Goal: Task Accomplishment & Management: Manage account settings

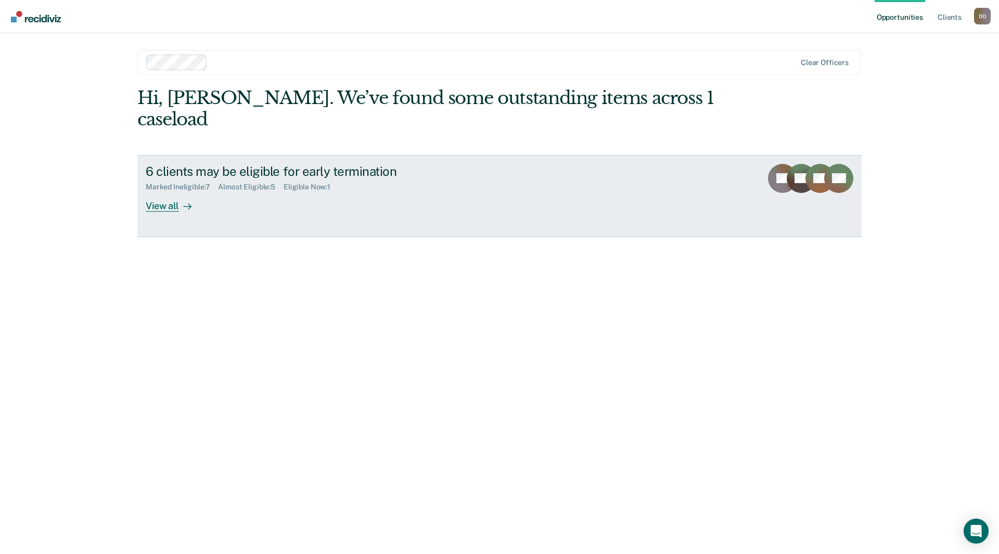
click at [172, 191] on div "View all" at bounding box center [175, 201] width 58 height 20
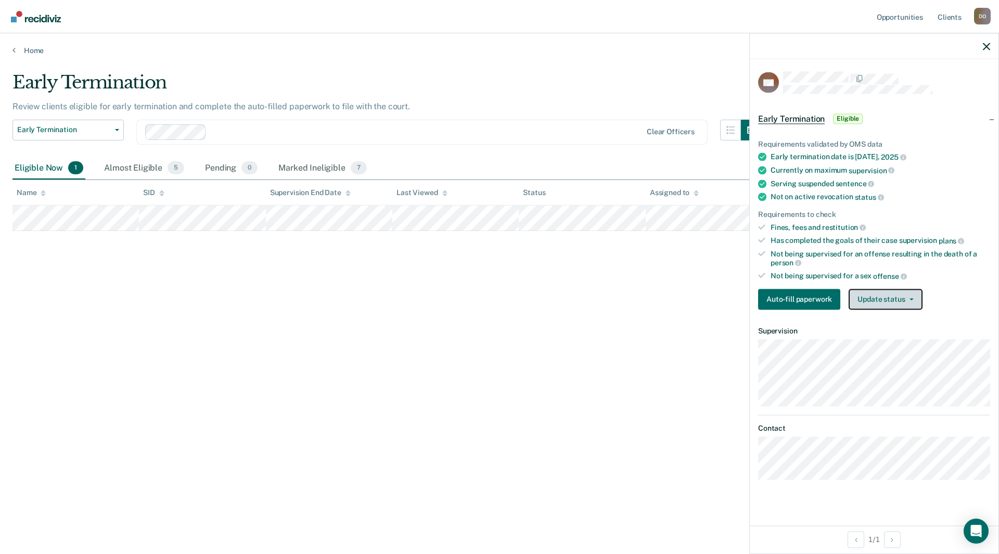
click at [902, 298] on button "Update status" at bounding box center [885, 299] width 73 height 21
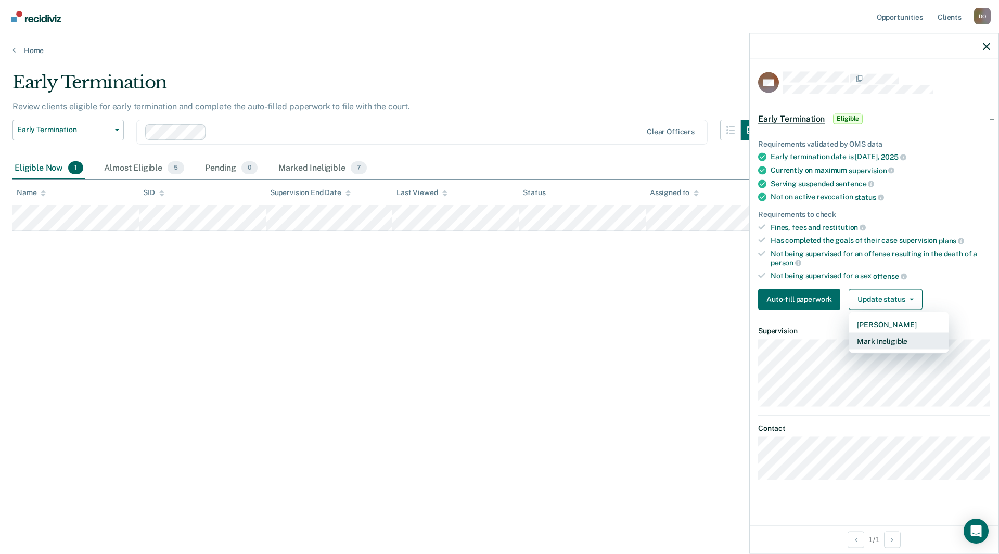
click at [898, 338] on button "Mark Ineligible" at bounding box center [899, 340] width 100 height 17
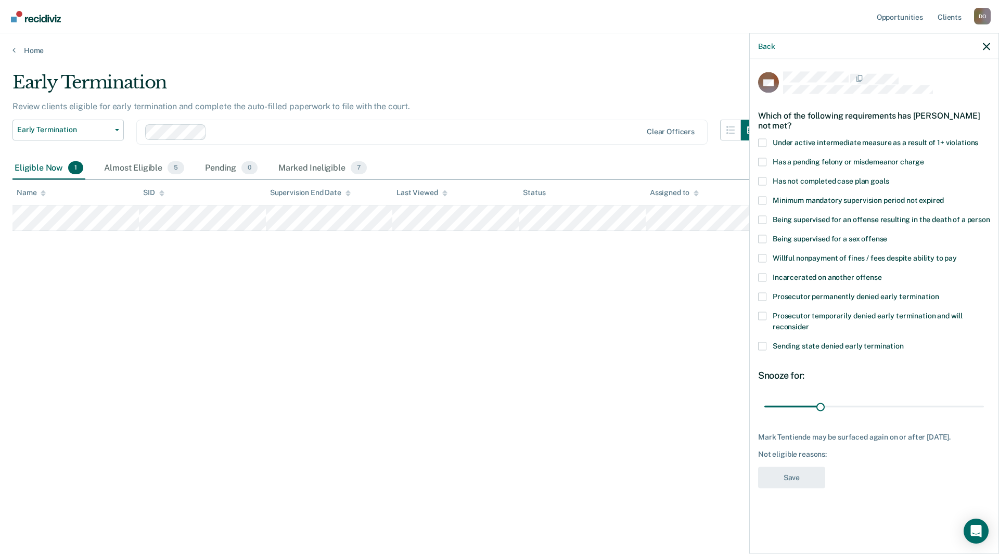
click at [762, 181] on span at bounding box center [762, 181] width 8 height 8
click at [889, 177] on input "Has not completed case plan goals" at bounding box center [889, 177] width 0 height 0
click at [762, 256] on span at bounding box center [762, 258] width 8 height 8
click at [957, 254] on input "Willful nonpayment of fines / fees despite ability to pay" at bounding box center [957, 254] width 0 height 0
drag, startPoint x: 821, startPoint y: 405, endPoint x: 826, endPoint y: 397, distance: 10.1
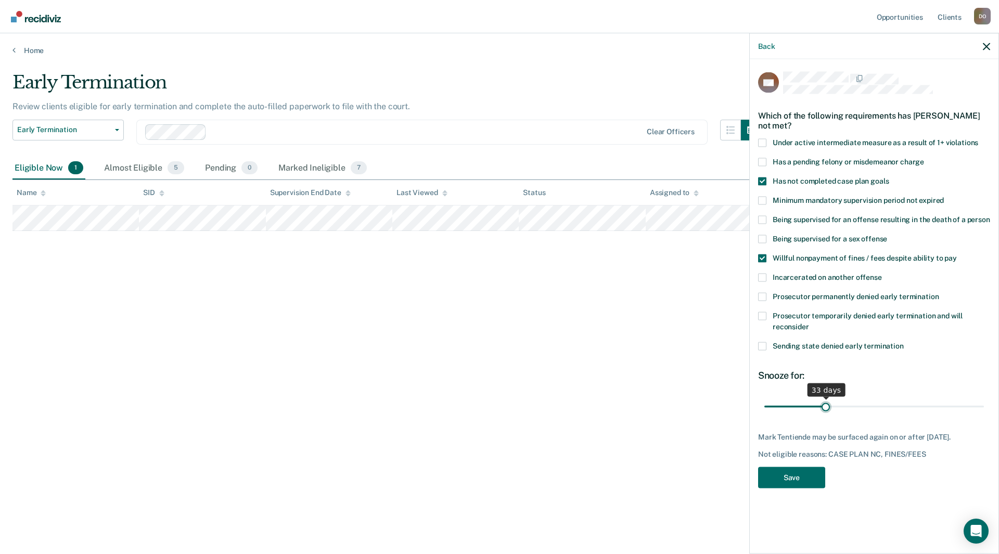
type input "33"
click at [826, 398] on input "range" at bounding box center [874, 407] width 220 height 18
click at [803, 479] on button "Save" at bounding box center [791, 477] width 67 height 21
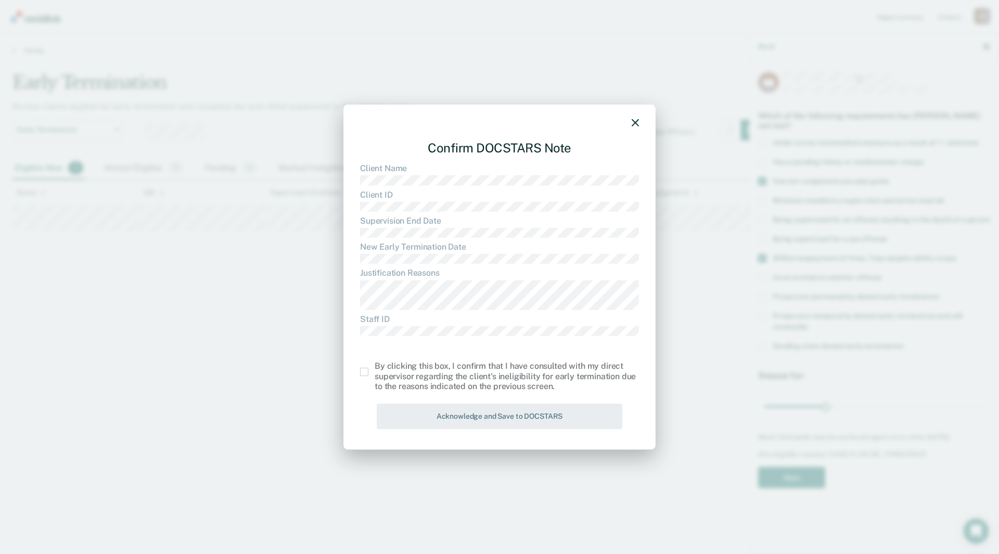
drag, startPoint x: 364, startPoint y: 374, endPoint x: 416, endPoint y: 386, distance: 52.9
click at [365, 374] on span at bounding box center [364, 372] width 8 height 8
click at [375, 368] on input "checkbox" at bounding box center [375, 368] width 0 height 0
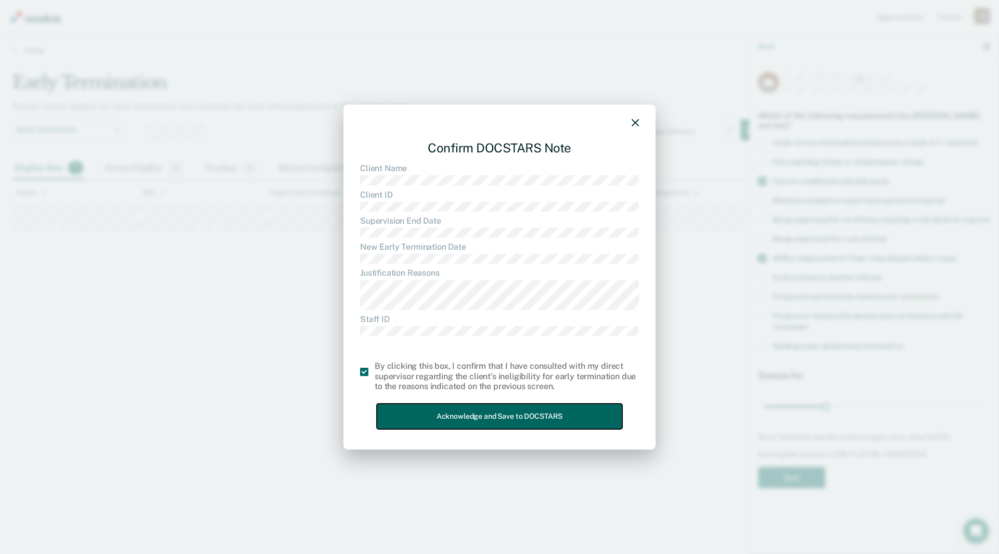
click at [594, 415] on button "Acknowledge and Save to DOCSTARS" at bounding box center [500, 416] width 246 height 25
